Goal: Browse casually: Explore the website without a specific task or goal

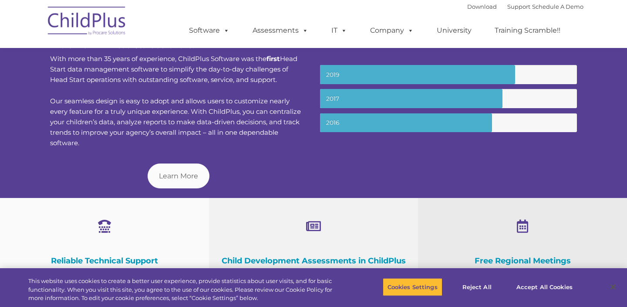
scroll to position [342, 0]
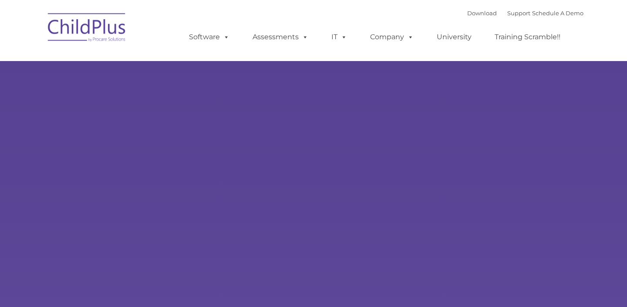
type input ""
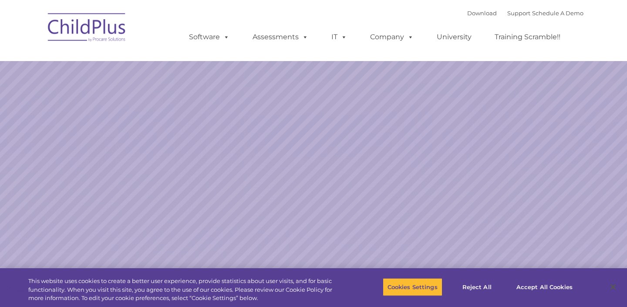
select select "MEDIUM"
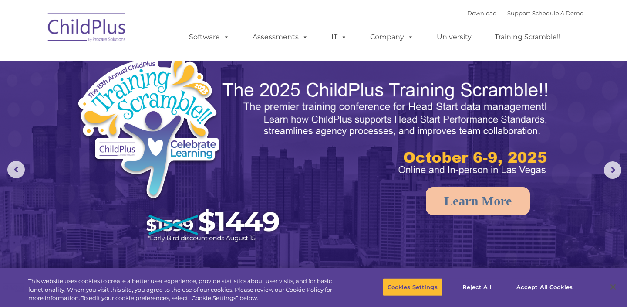
click at [103, 34] on img at bounding box center [87, 29] width 87 height 44
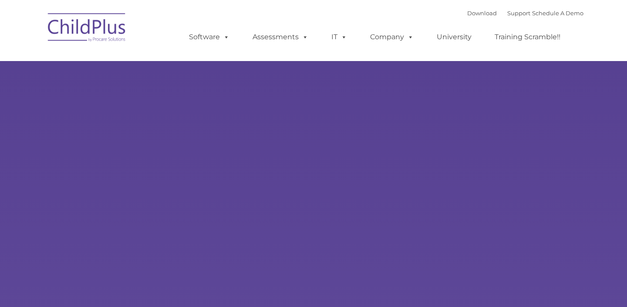
type input ""
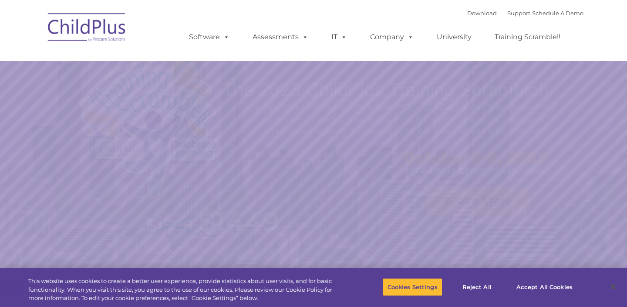
select select "MEDIUM"
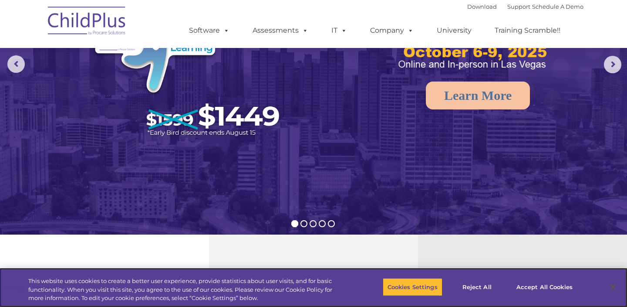
scroll to position [98, 0]
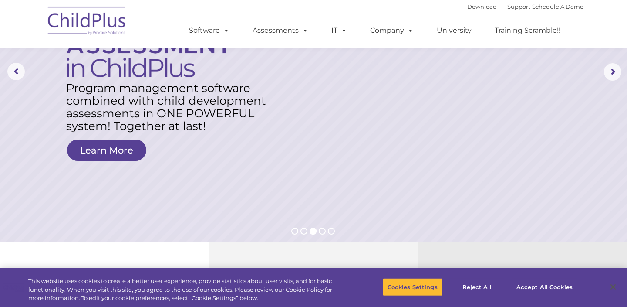
click at [104, 18] on img at bounding box center [87, 22] width 87 height 44
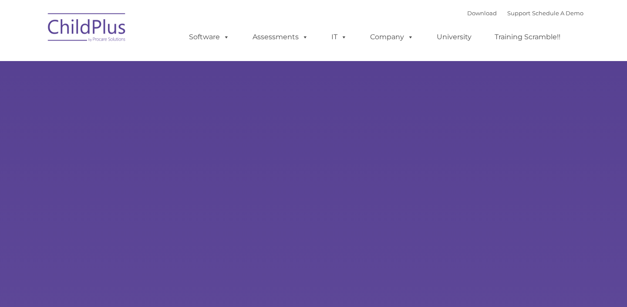
type input ""
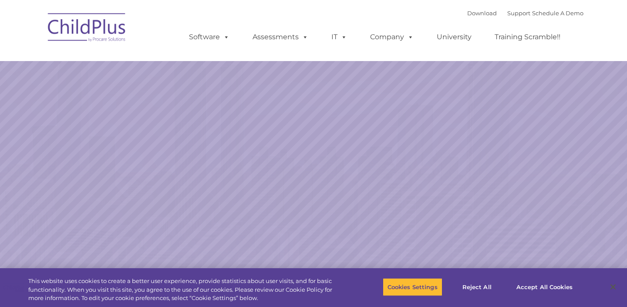
select select "MEDIUM"
